Goal: Task Accomplishment & Management: Complete application form

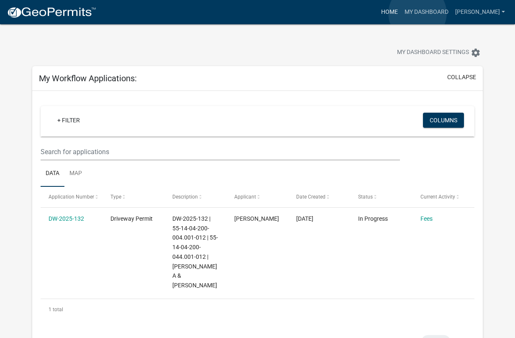
click at [401, 13] on link "Home" at bounding box center [389, 12] width 23 height 16
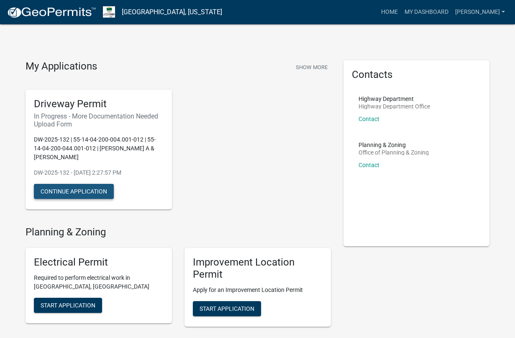
click at [59, 185] on button "Continue Application" at bounding box center [74, 191] width 80 height 15
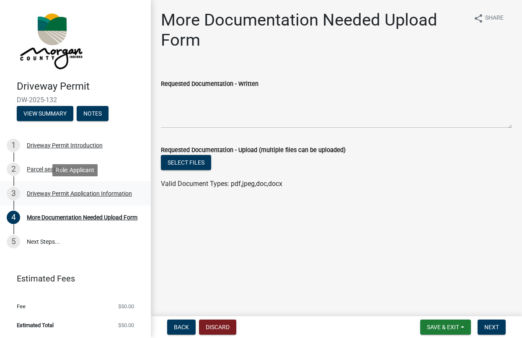
click at [48, 197] on div "3 Driveway Permit Application Information" at bounding box center [72, 193] width 131 height 13
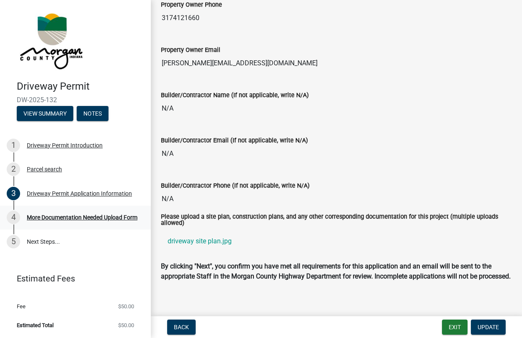
scroll to position [975, 0]
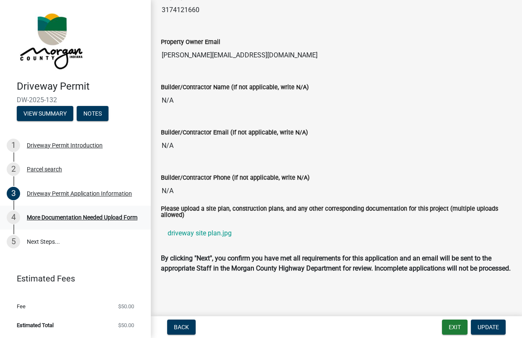
click at [56, 214] on div "More Documentation Needed Upload Form" at bounding box center [82, 217] width 111 height 6
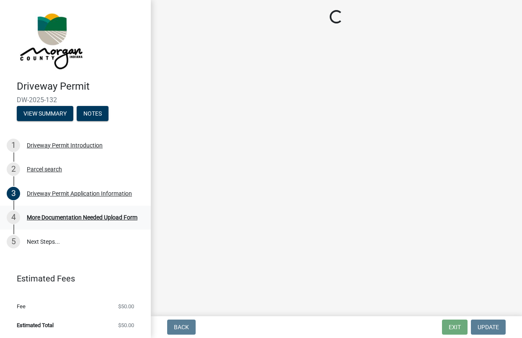
scroll to position [0, 0]
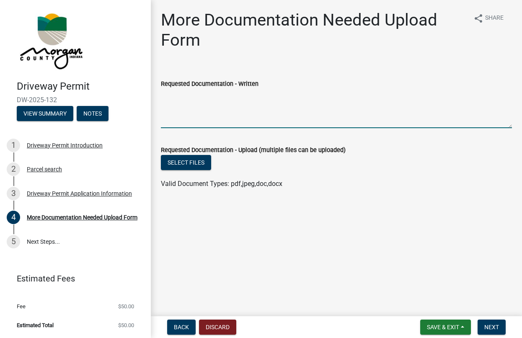
click at [193, 121] on textarea "Requested Documentation - Written" at bounding box center [336, 108] width 351 height 39
type textarea "Driveway has been marked with flags."
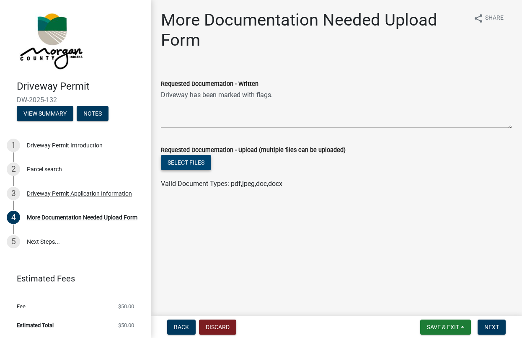
click at [198, 169] on button "Select files" at bounding box center [186, 162] width 50 height 15
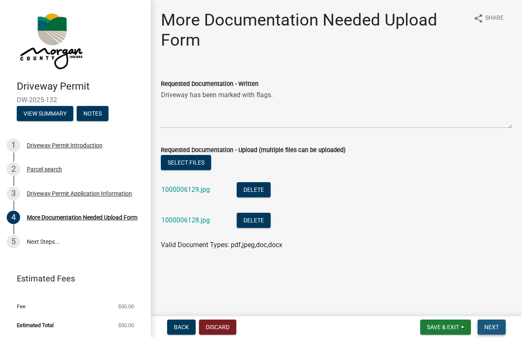
click at [494, 327] on span "Next" at bounding box center [491, 327] width 15 height 7
